Goal: Task Accomplishment & Management: Complete application form

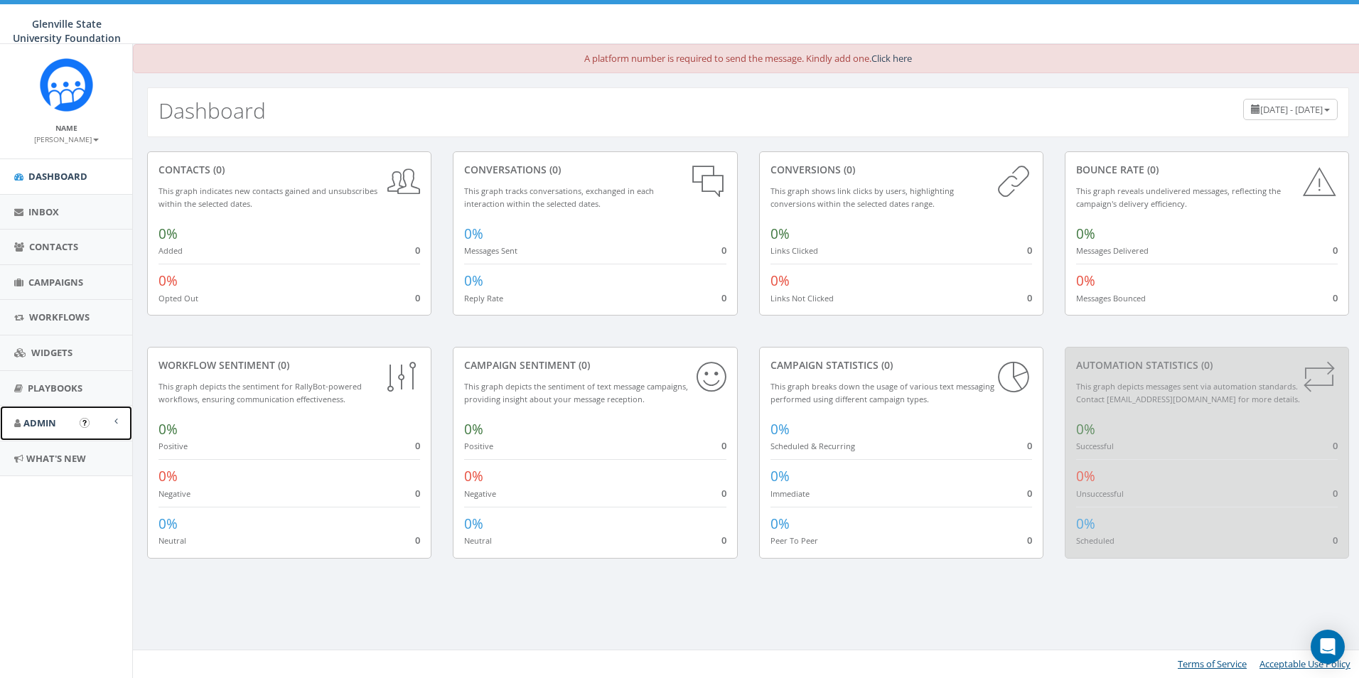
click at [117, 417] on span at bounding box center [116, 421] width 4 height 9
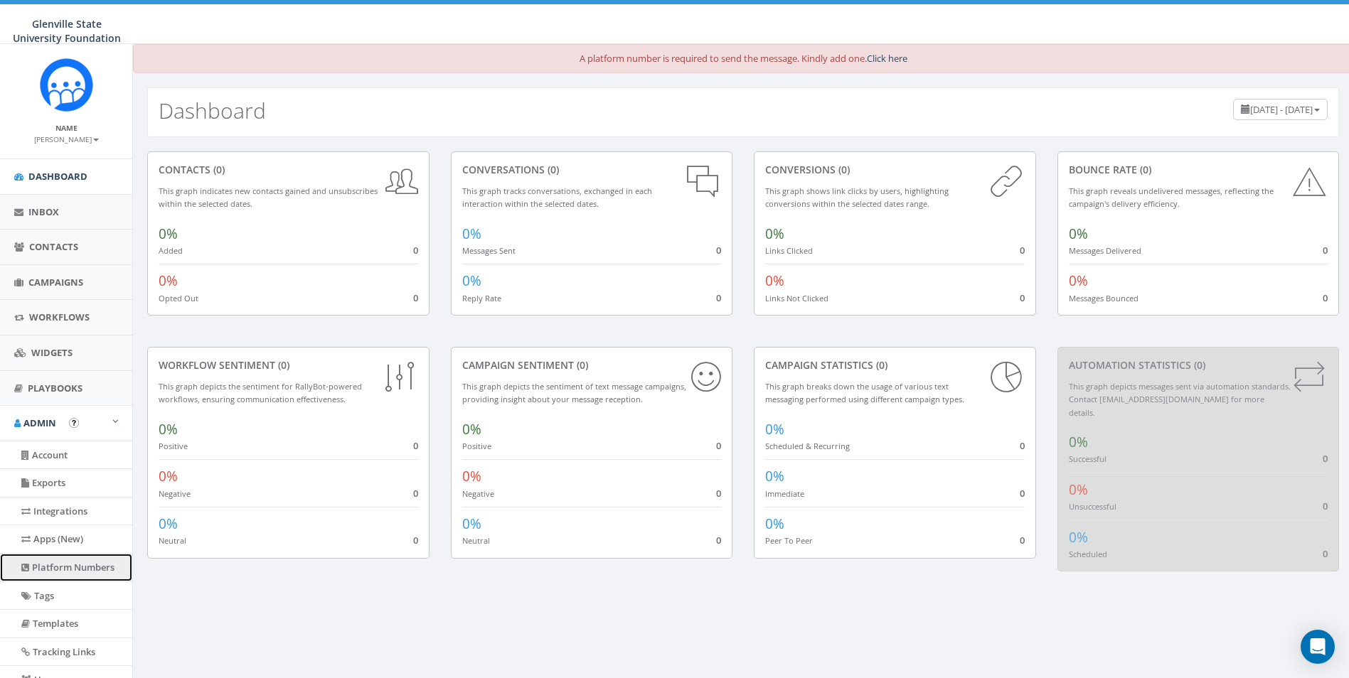
click at [64, 565] on link "Platform Numbers" at bounding box center [66, 568] width 132 height 28
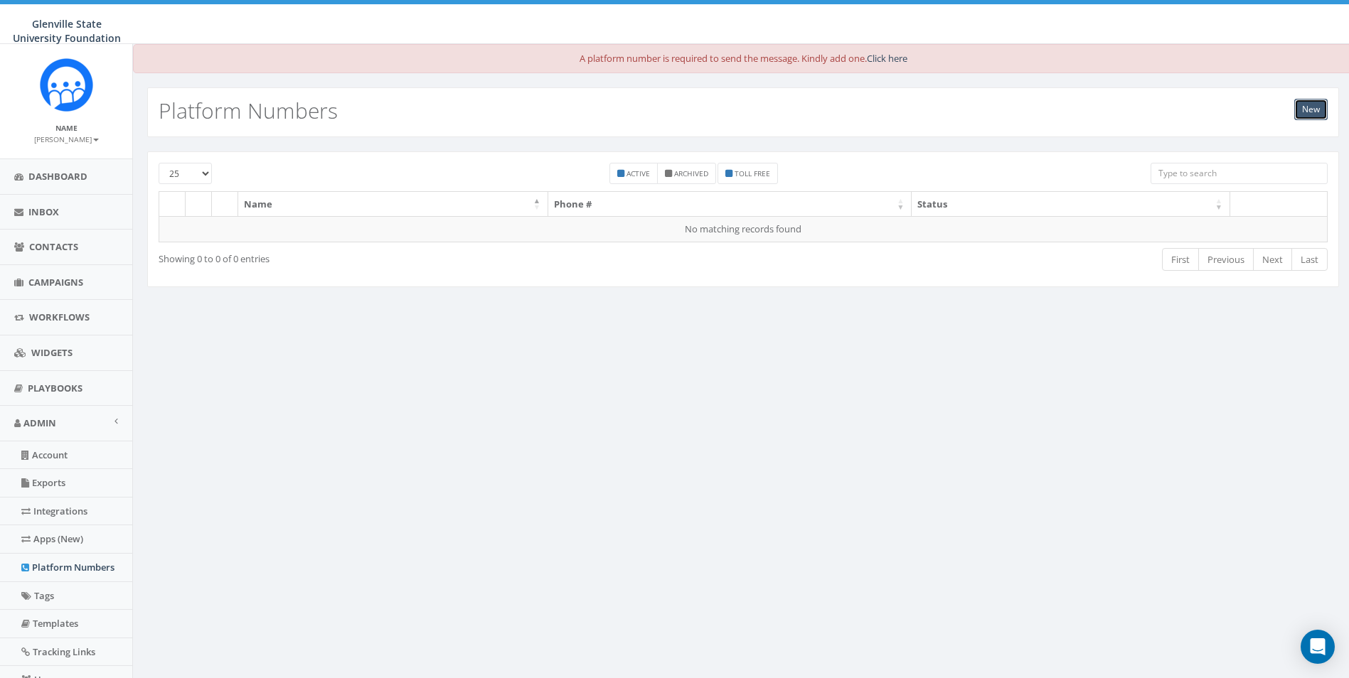
click at [1311, 106] on link "New" at bounding box center [1310, 109] width 33 height 21
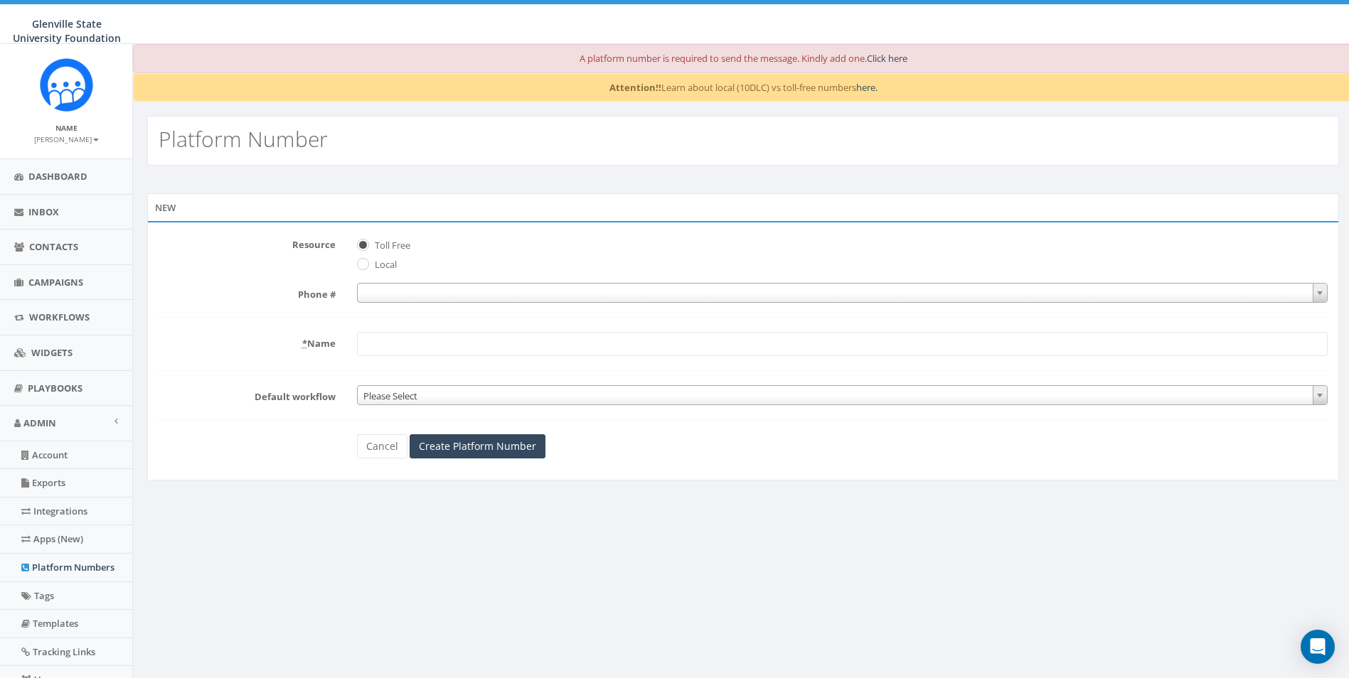
click at [375, 266] on label "Local" at bounding box center [384, 265] width 26 height 14
click at [366, 266] on input "Local" at bounding box center [361, 265] width 9 height 9
radio input "true"
click at [410, 287] on span at bounding box center [842, 293] width 970 height 20
click at [454, 250] on span "Toll Free" at bounding box center [842, 243] width 970 height 20
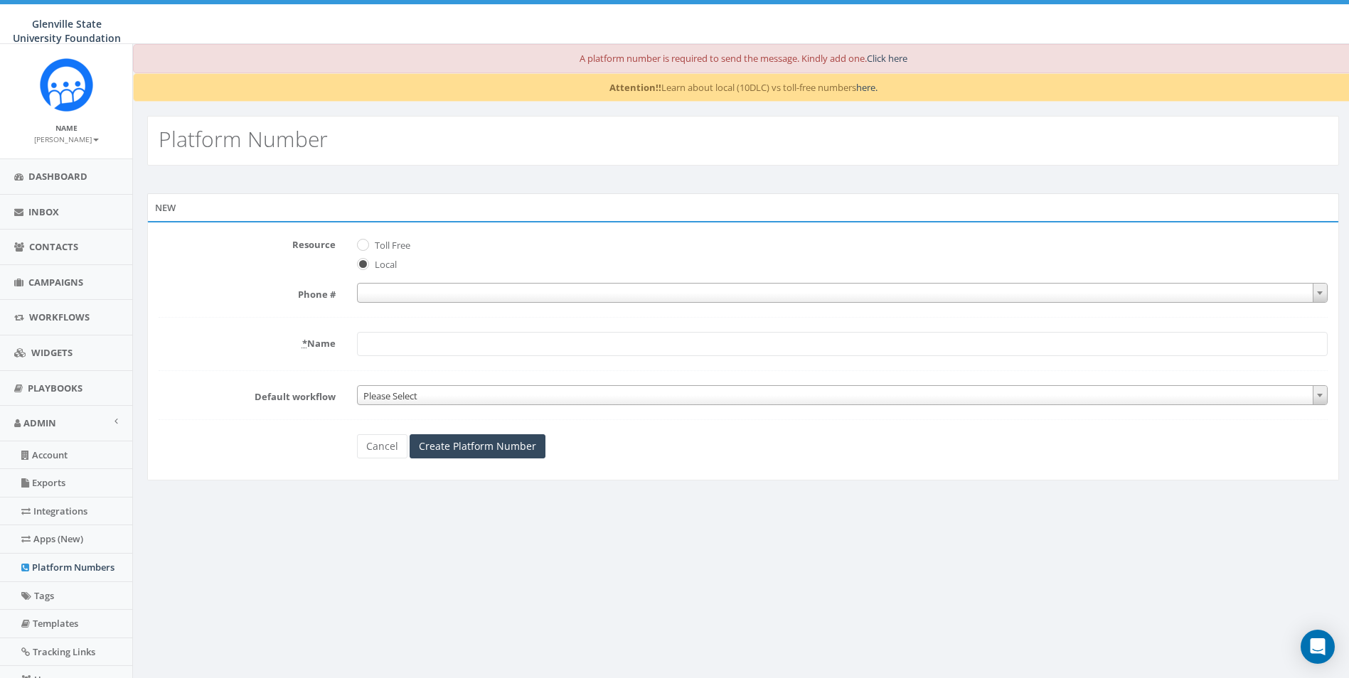
click at [425, 282] on form "Resource Toll Free Local Phone # * Name Default workflow Please Select Please S…" at bounding box center [743, 345] width 1169 height 225
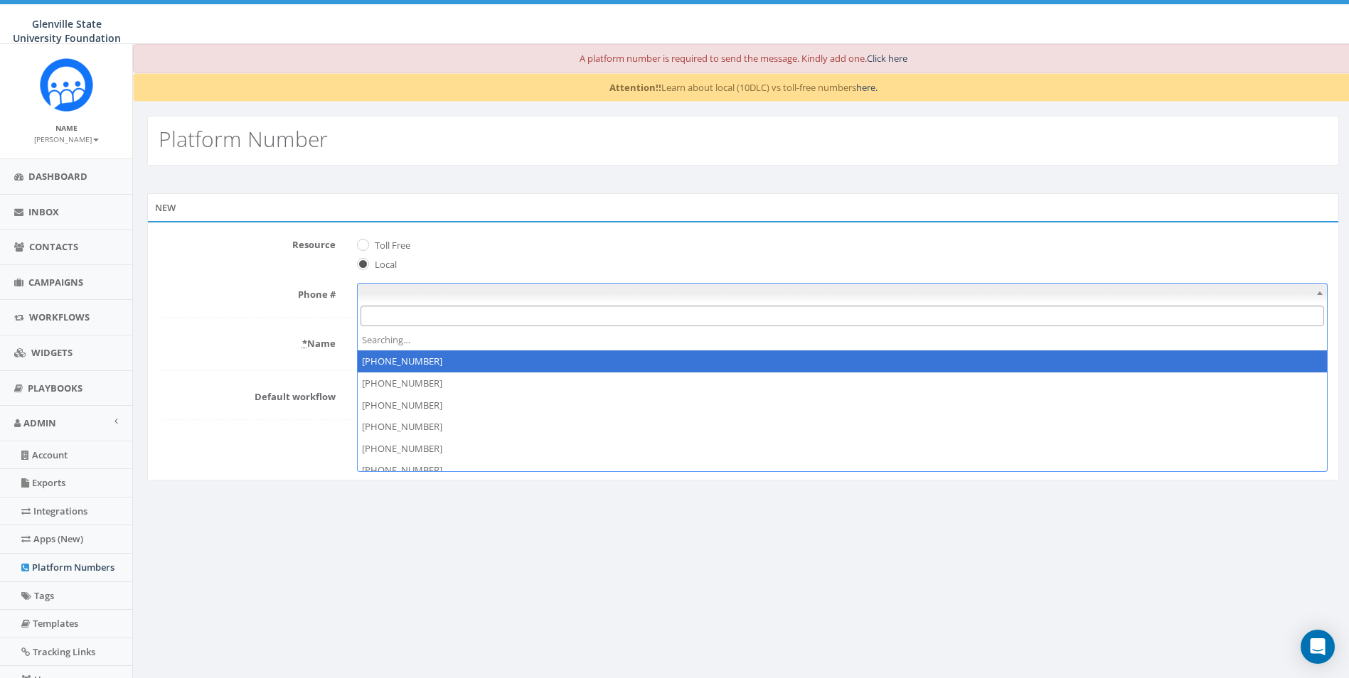
click at [428, 291] on span at bounding box center [842, 293] width 970 height 20
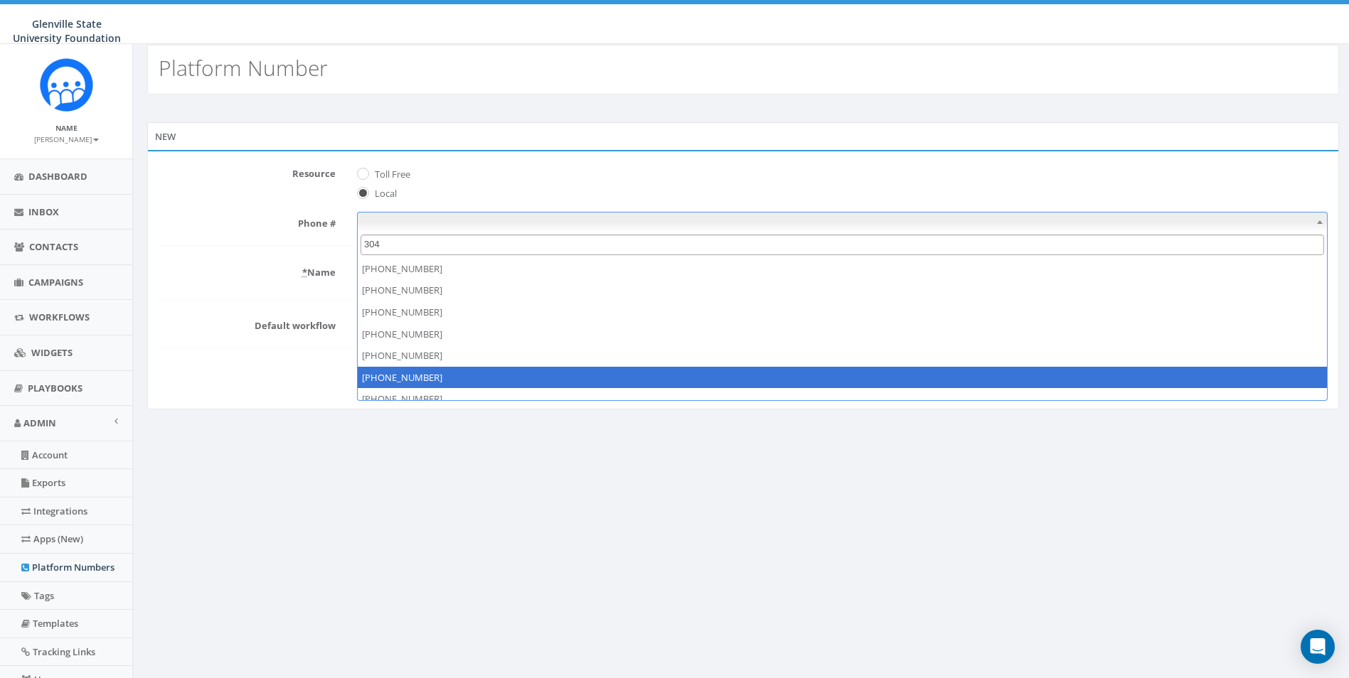
type input "304"
select select "[PHONE_NUMBER]"
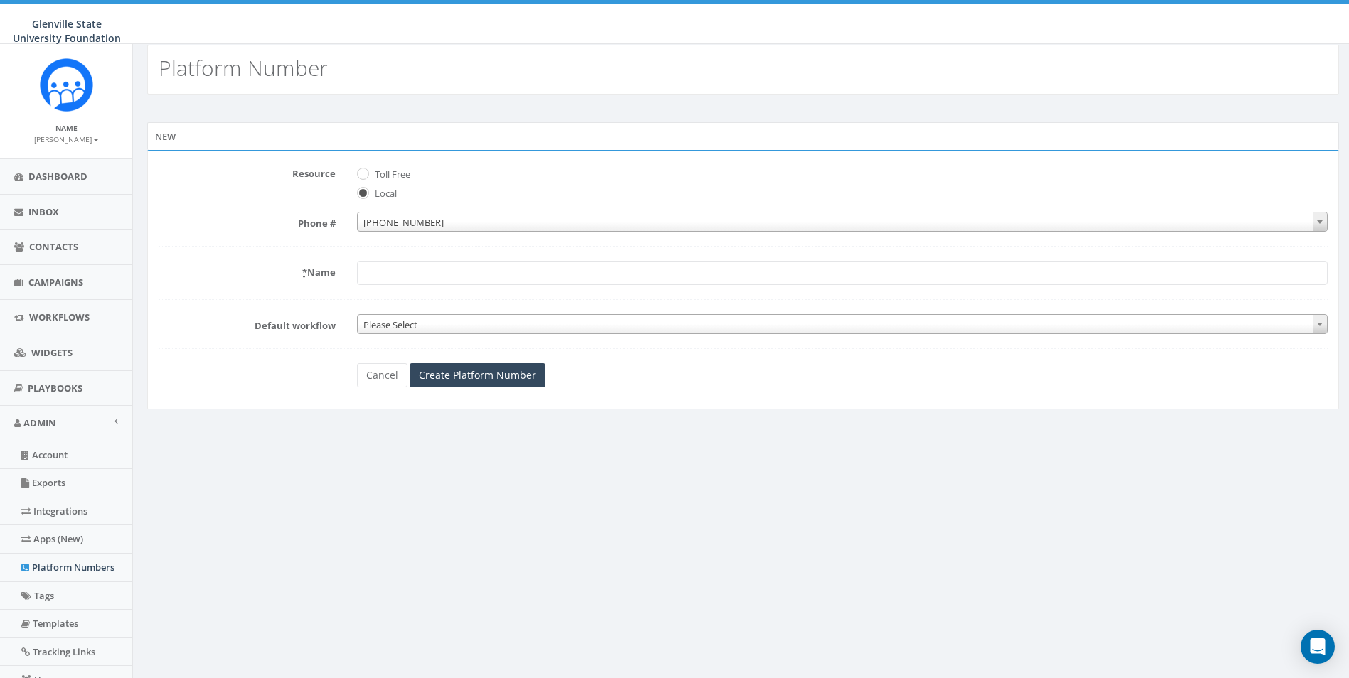
click at [451, 277] on input "* Name" at bounding box center [842, 273] width 970 height 24
click at [302, 269] on abbr "*" at bounding box center [304, 272] width 5 height 13
click at [357, 269] on input "* Name" at bounding box center [842, 273] width 970 height 24
click at [469, 318] on span "Please Select" at bounding box center [842, 325] width 969 height 20
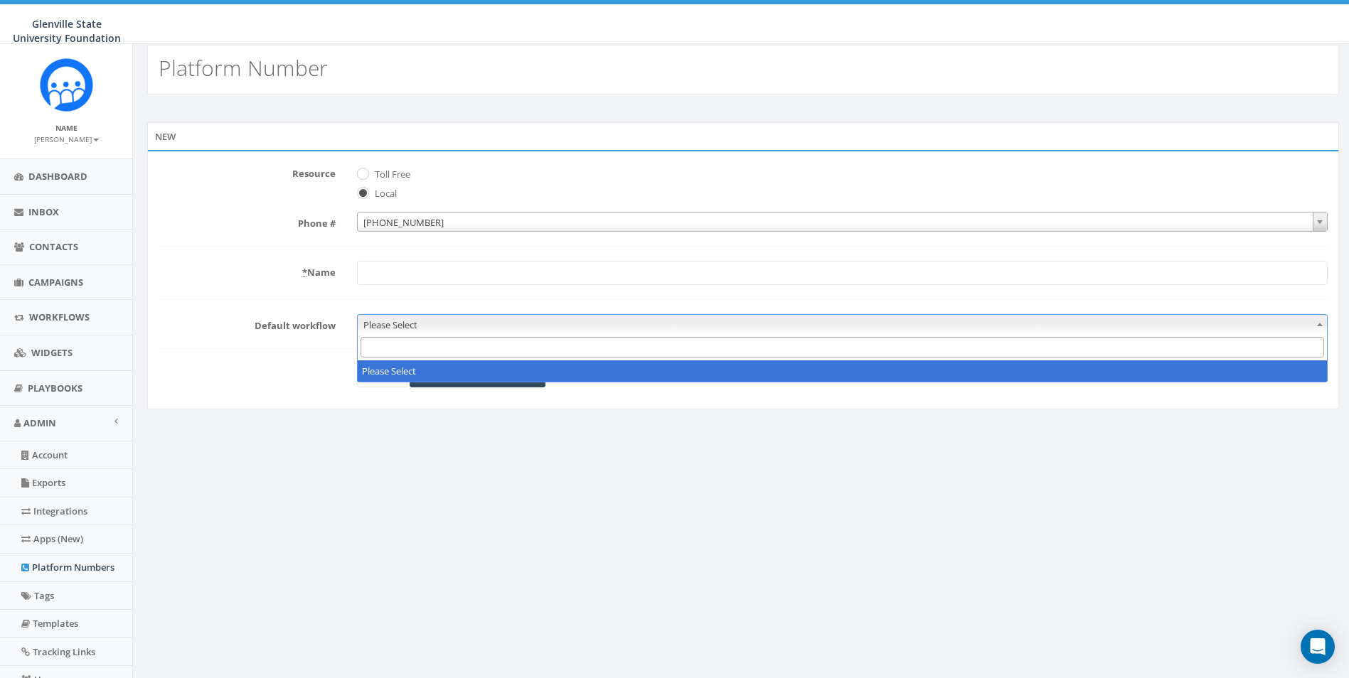
click at [392, 238] on form "Resource Toll Free Local Phone # [PHONE_NUMBER] [PHONE_NUMBER] * Name Default w…" at bounding box center [743, 274] width 1169 height 225
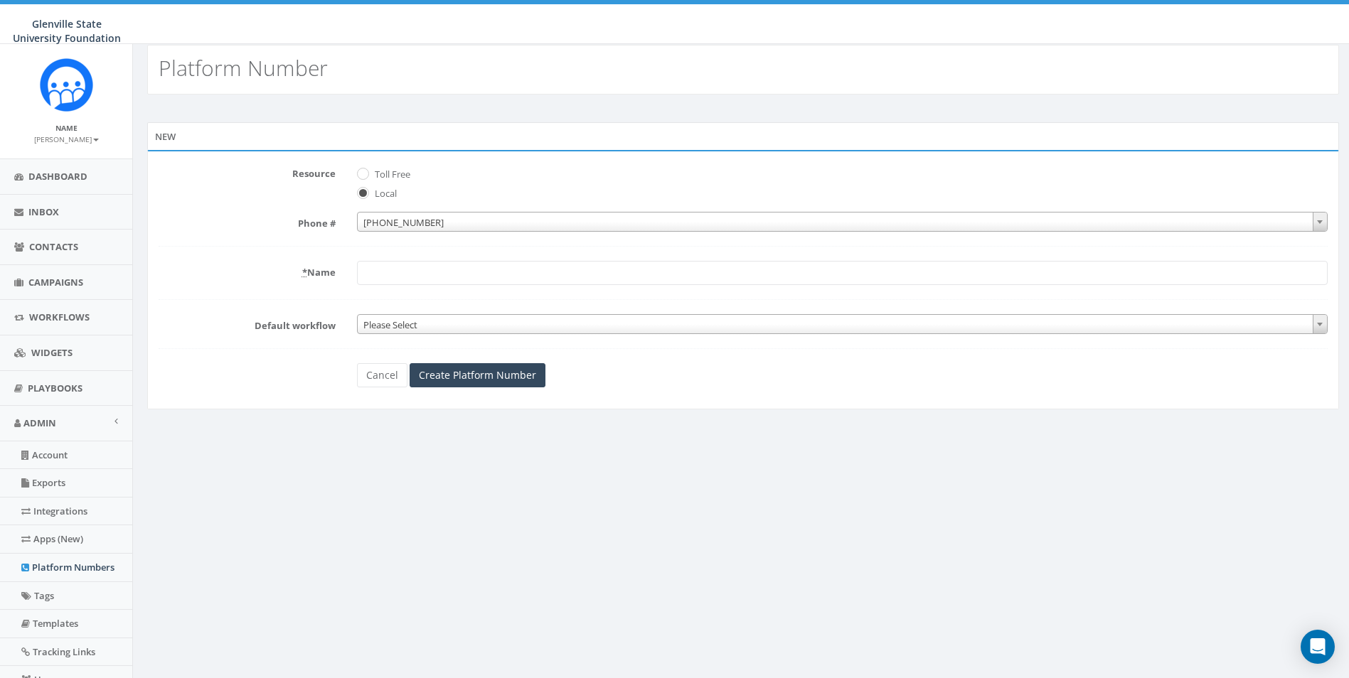
click at [381, 275] on input "* Name" at bounding box center [842, 273] width 970 height 24
type input "GSU"
click at [511, 378] on input "Create Platform Number" at bounding box center [478, 375] width 136 height 24
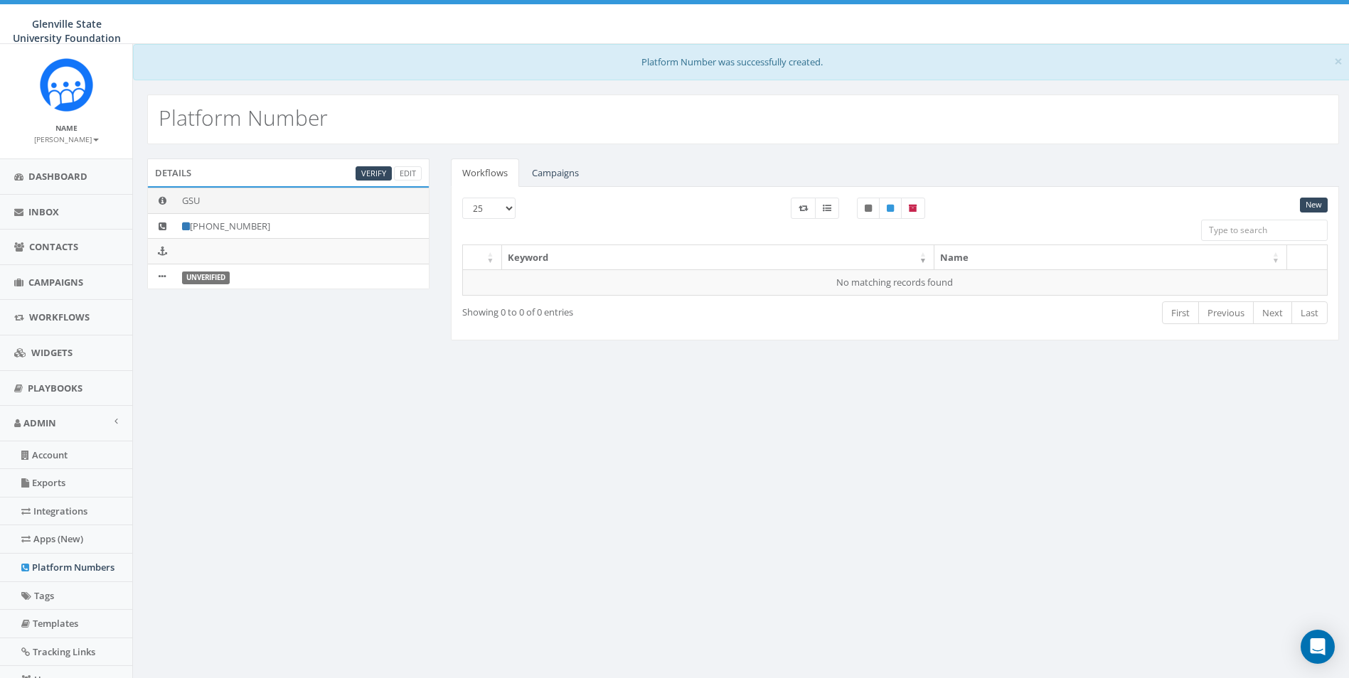
click at [162, 201] on icon at bounding box center [163, 200] width 8 height 9
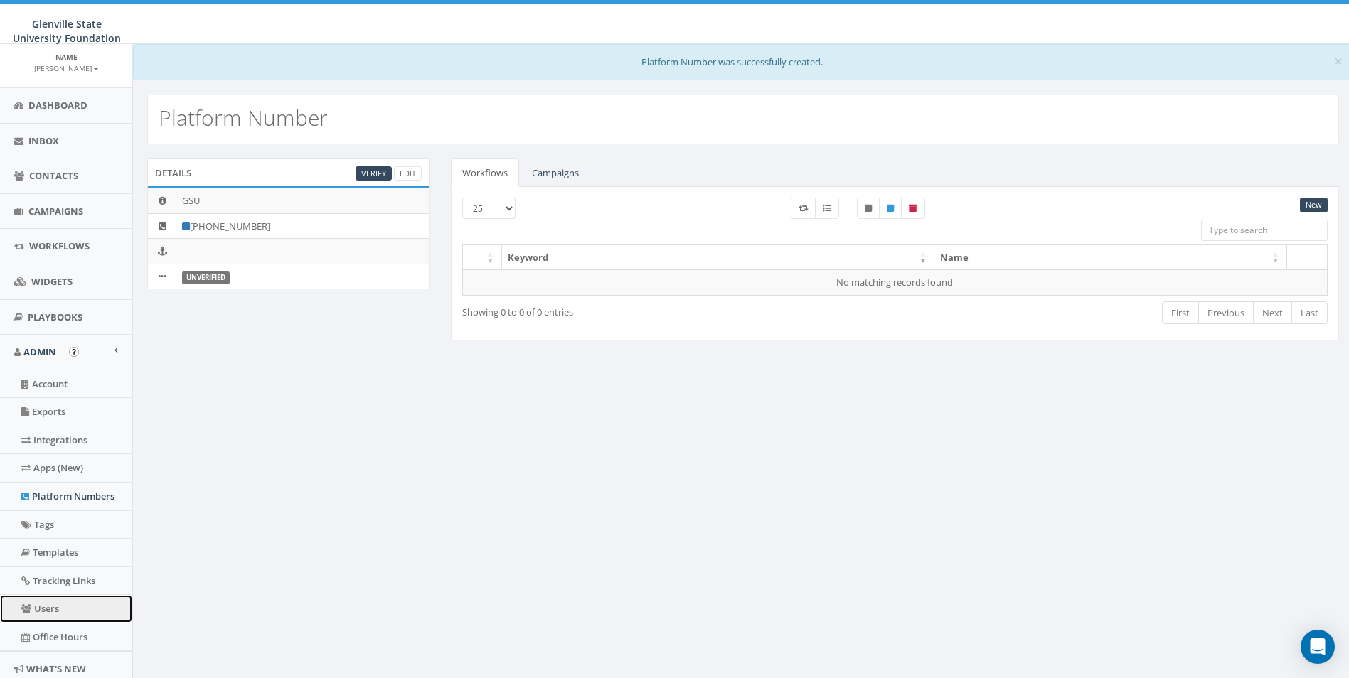
click at [67, 612] on link "Users" at bounding box center [66, 609] width 132 height 28
